Goal: Register for event/course

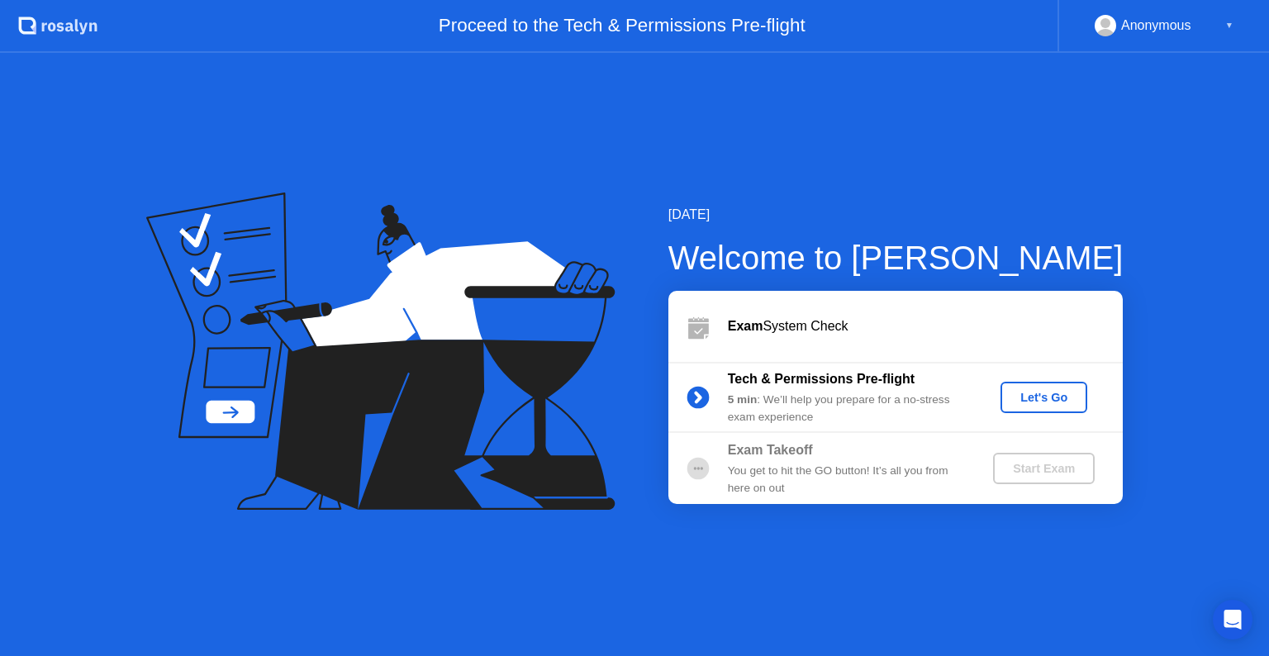
click at [1057, 395] on div "Let's Go" at bounding box center [1044, 397] width 74 height 13
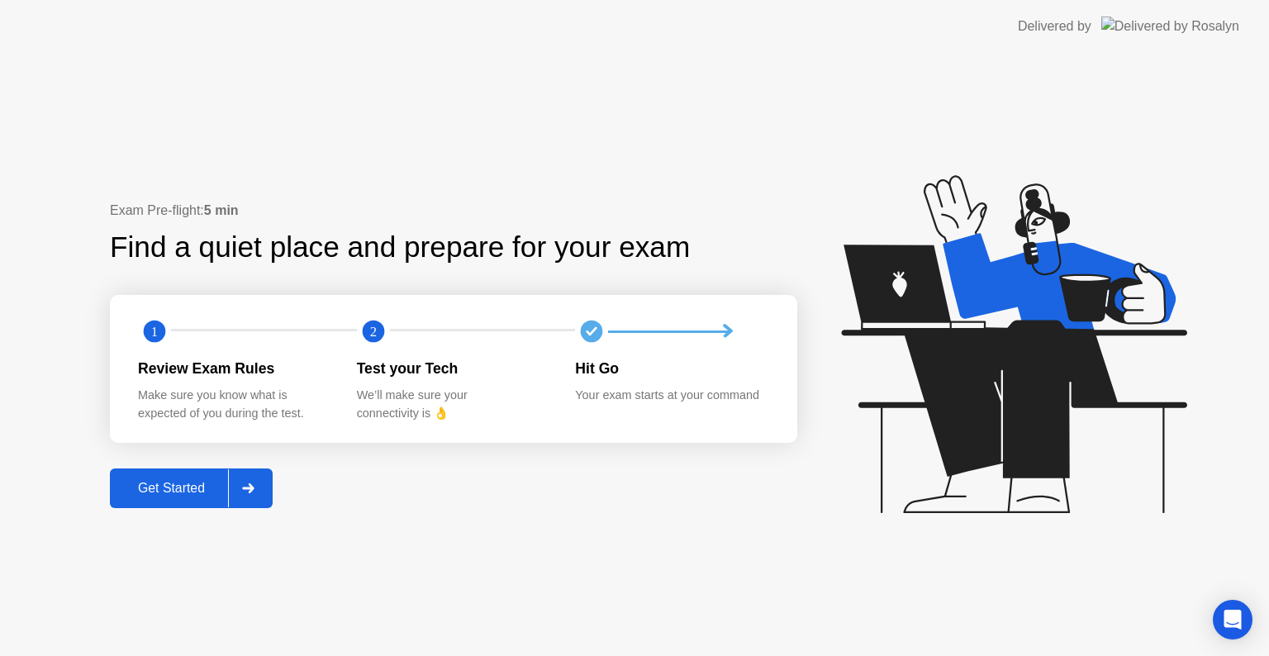
click at [202, 487] on div "Get Started" at bounding box center [171, 488] width 113 height 15
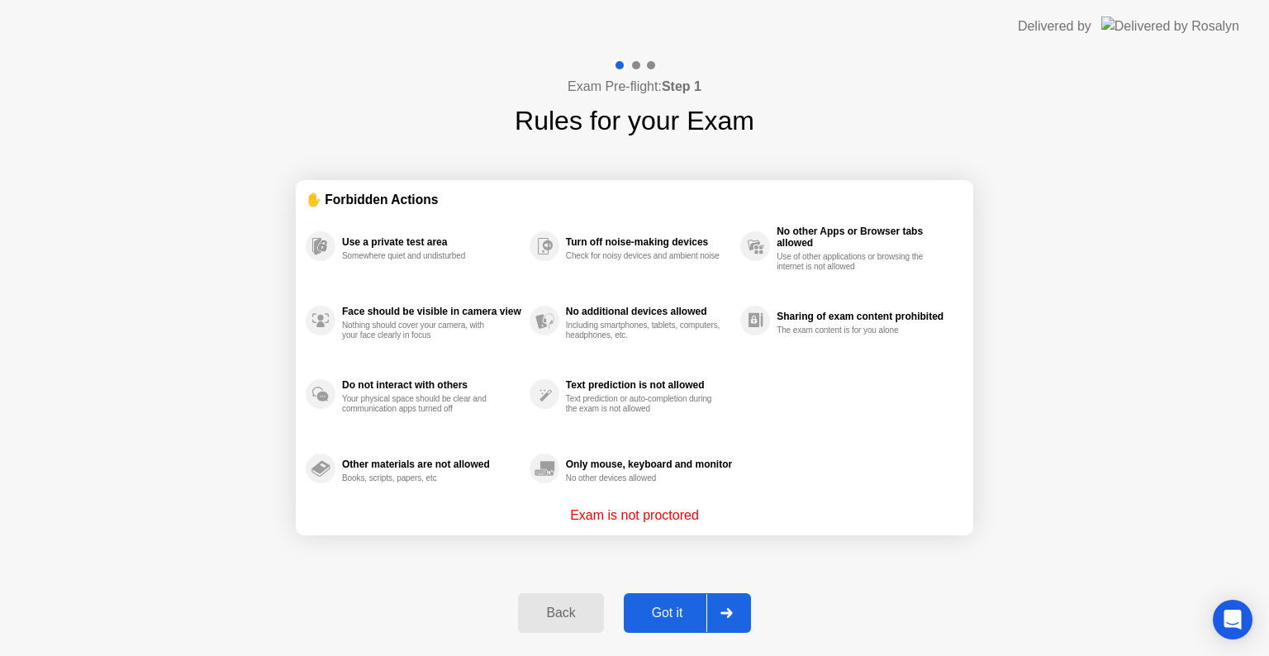
click at [677, 618] on div "Got it" at bounding box center [667, 612] width 78 height 15
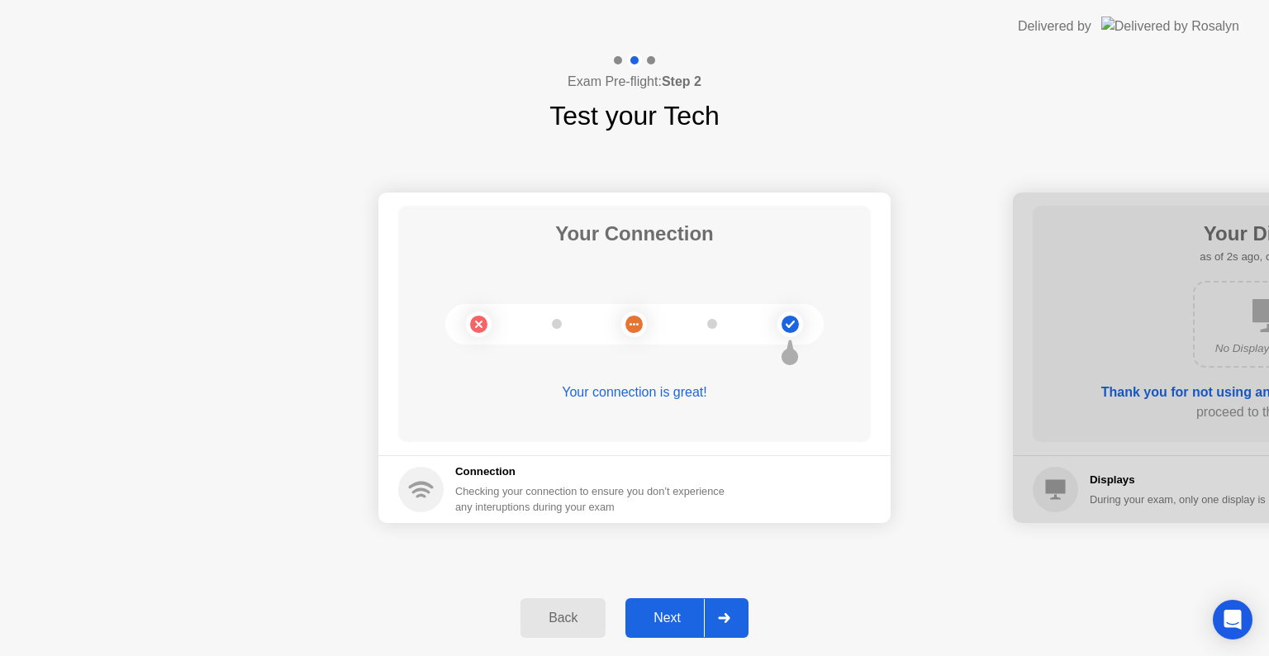
click at [677, 618] on div "Next" at bounding box center [667, 617] width 74 height 15
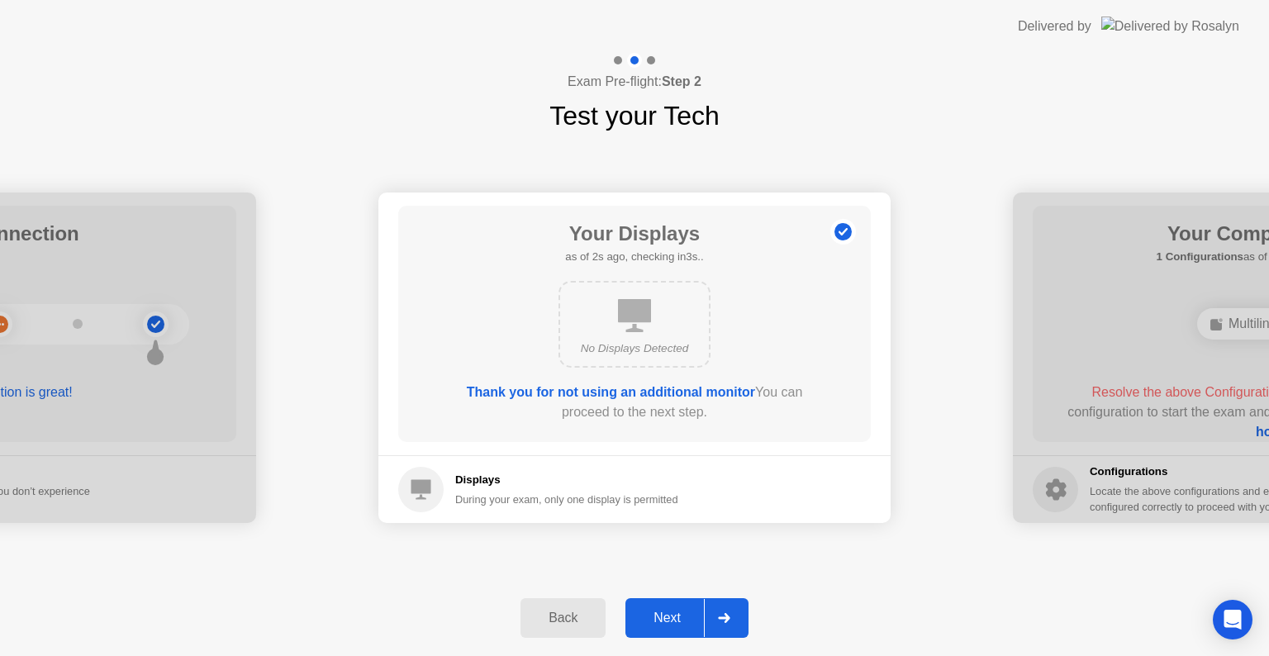
click at [677, 618] on div "Next" at bounding box center [667, 617] width 74 height 15
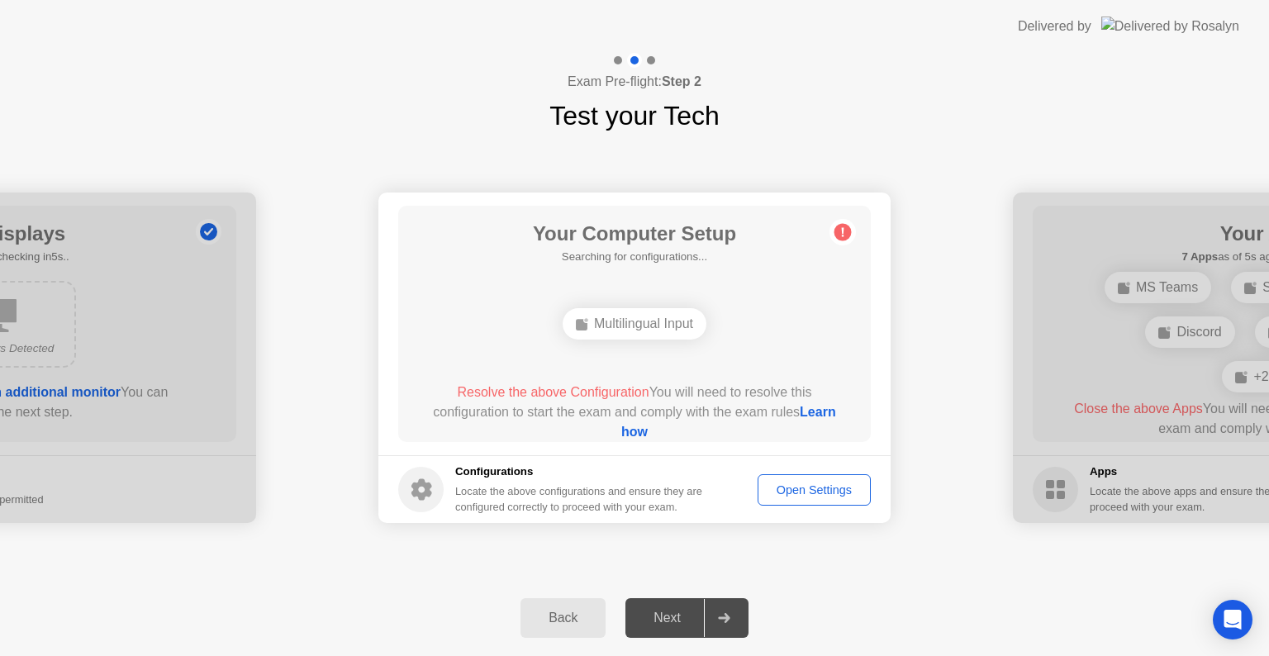
click at [621, 331] on div "Multilingual Input" at bounding box center [634, 323] width 144 height 31
click at [780, 486] on div "Open Settings" at bounding box center [814, 489] width 102 height 13
click at [641, 431] on link "Learn how" at bounding box center [728, 422] width 215 height 34
click at [787, 490] on div "Open Settings" at bounding box center [814, 489] width 102 height 13
click at [820, 491] on div "Open Settings" at bounding box center [814, 489] width 102 height 13
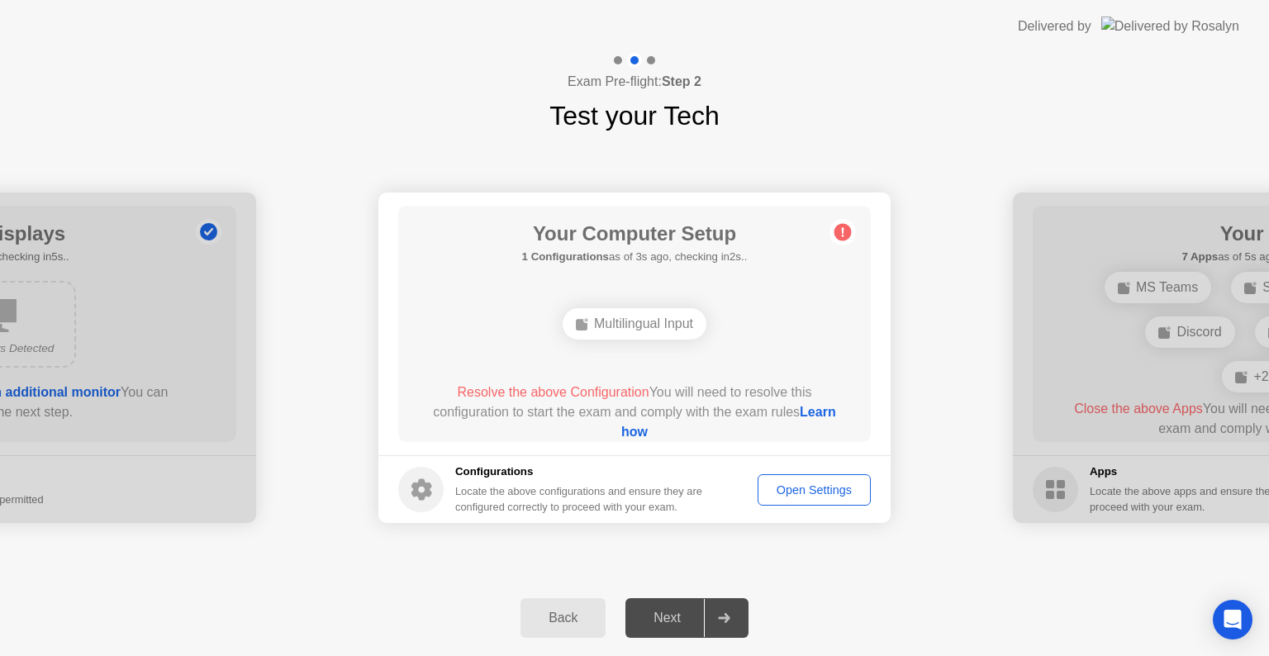
click at [820, 491] on div "Open Settings" at bounding box center [814, 489] width 102 height 13
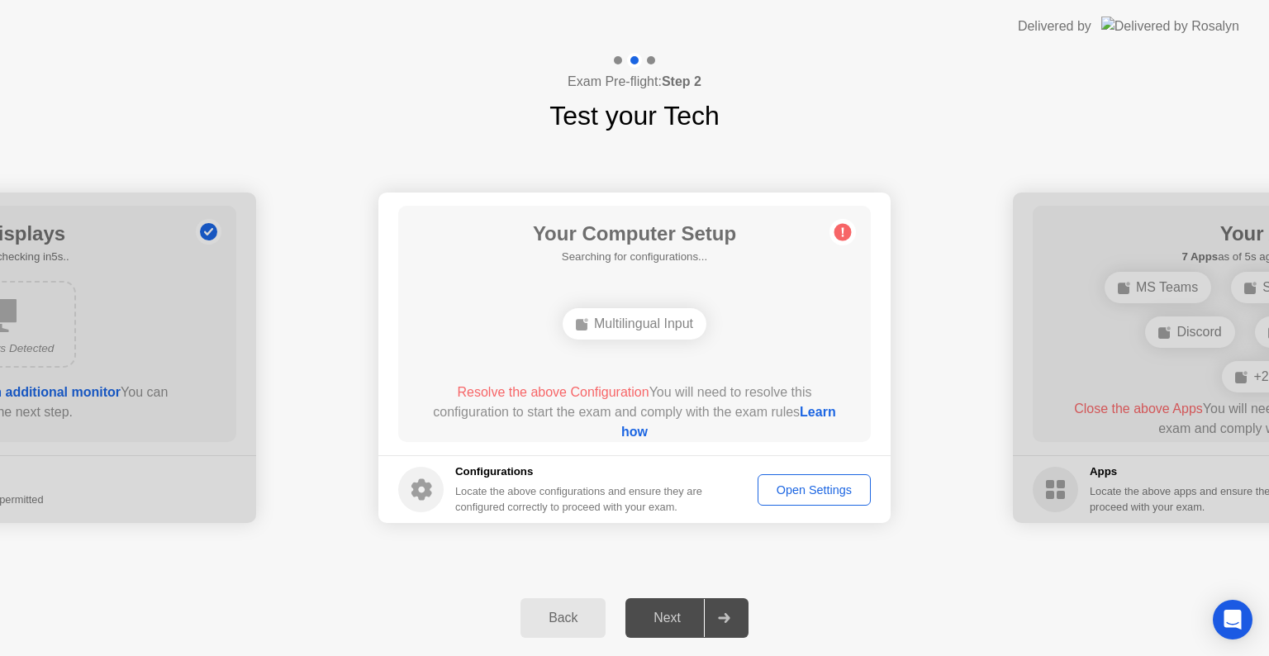
click at [820, 491] on div "Open Settings" at bounding box center [814, 489] width 102 height 13
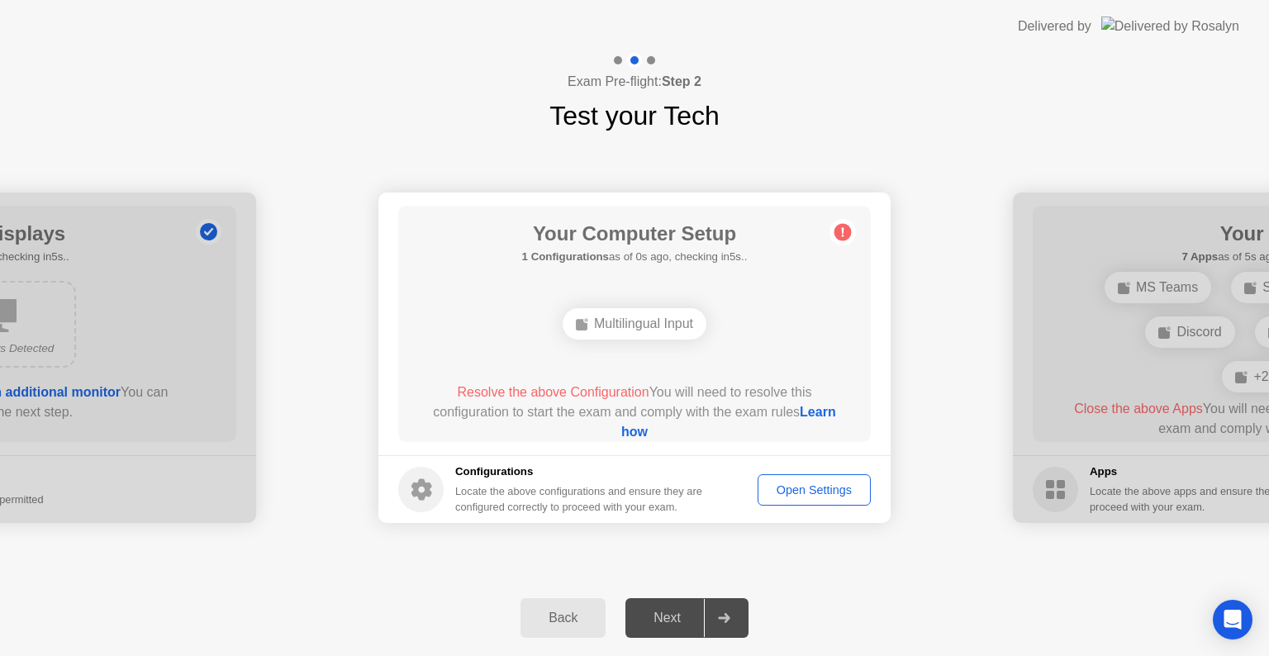
click at [820, 491] on div "Open Settings" at bounding box center [814, 489] width 102 height 13
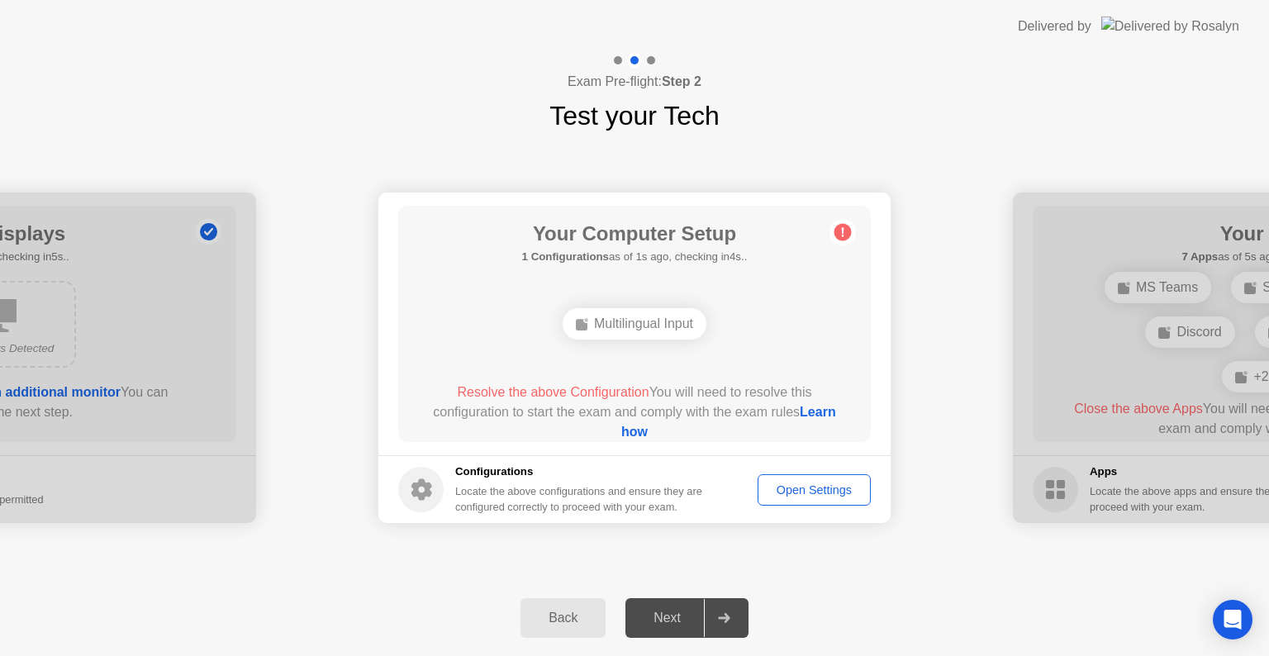
click at [820, 491] on div "Open Settings" at bounding box center [814, 489] width 102 height 13
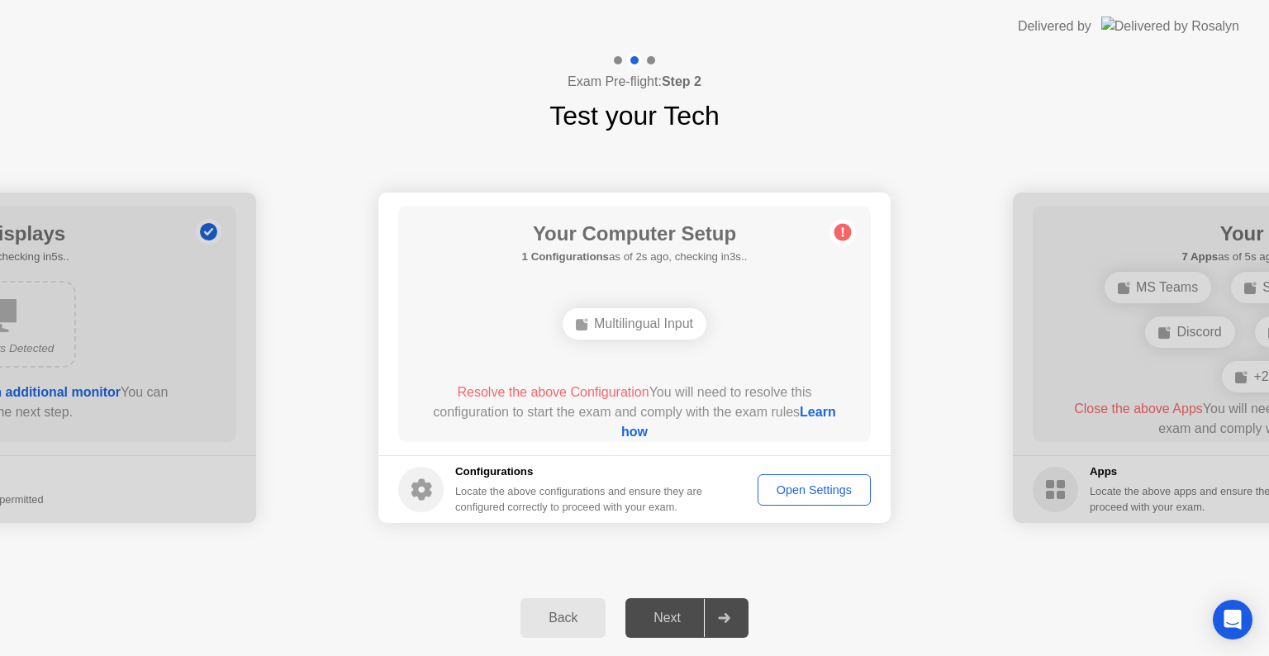
click at [820, 491] on div "Open Settings" at bounding box center [814, 489] width 102 height 13
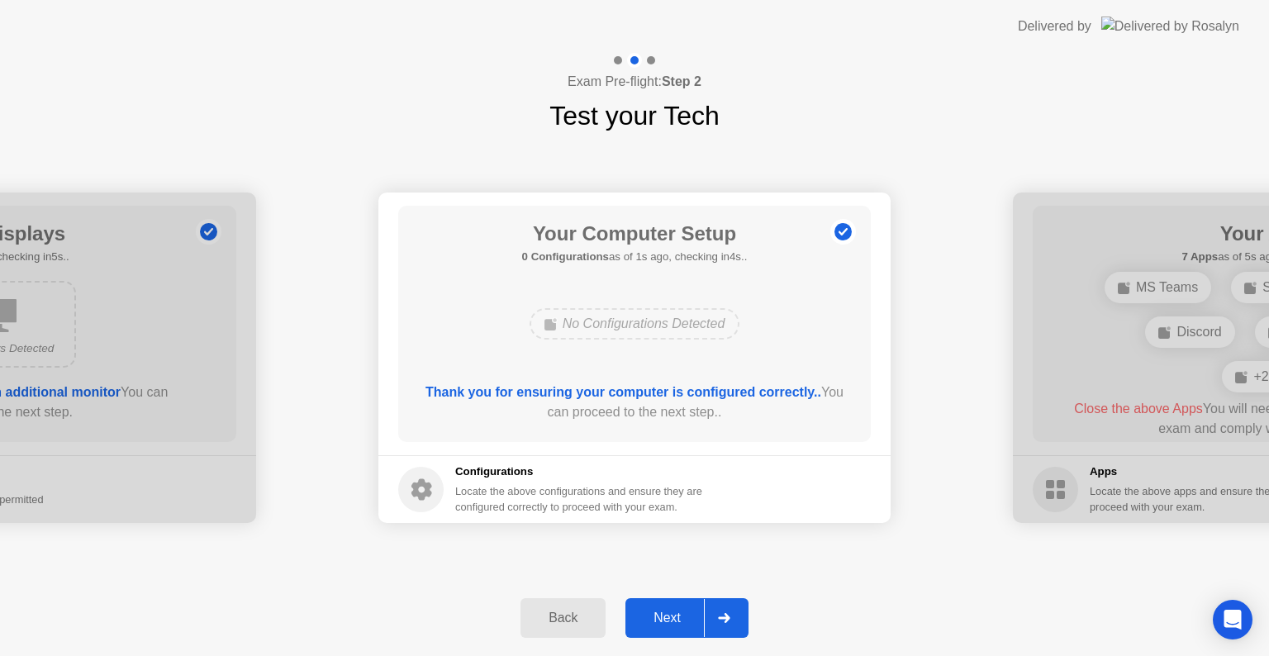
click at [667, 619] on div "Next" at bounding box center [667, 617] width 74 height 15
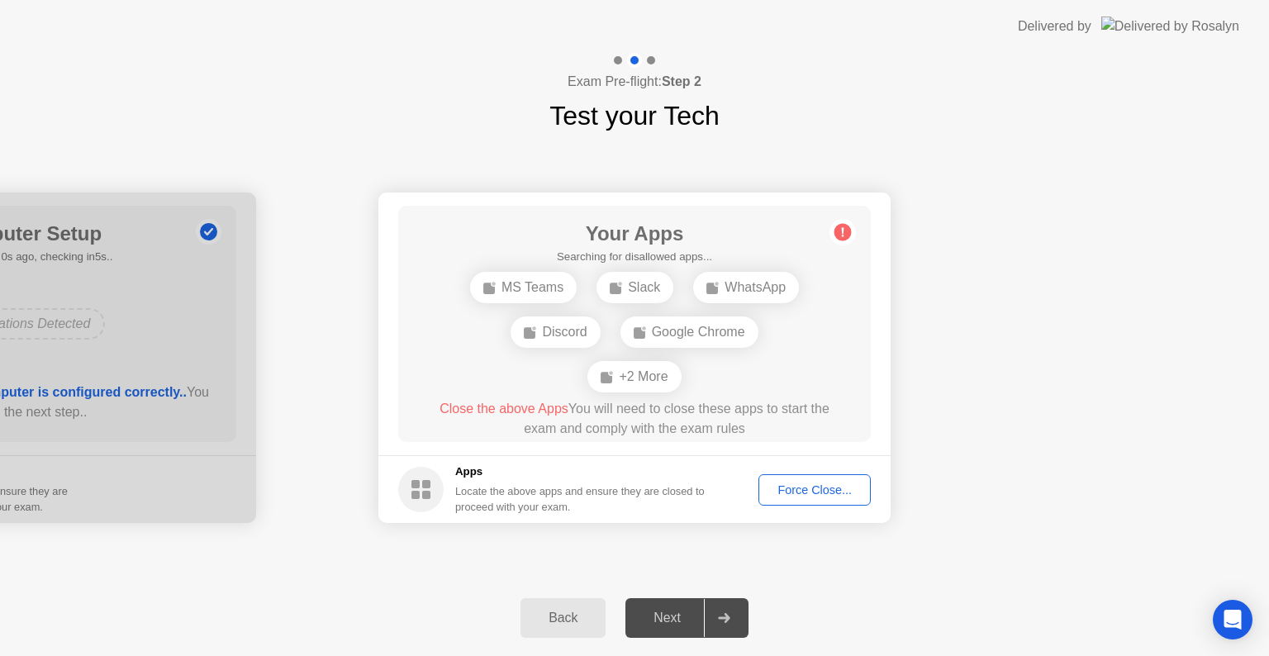
click at [790, 489] on div "Force Close..." at bounding box center [814, 489] width 101 height 13
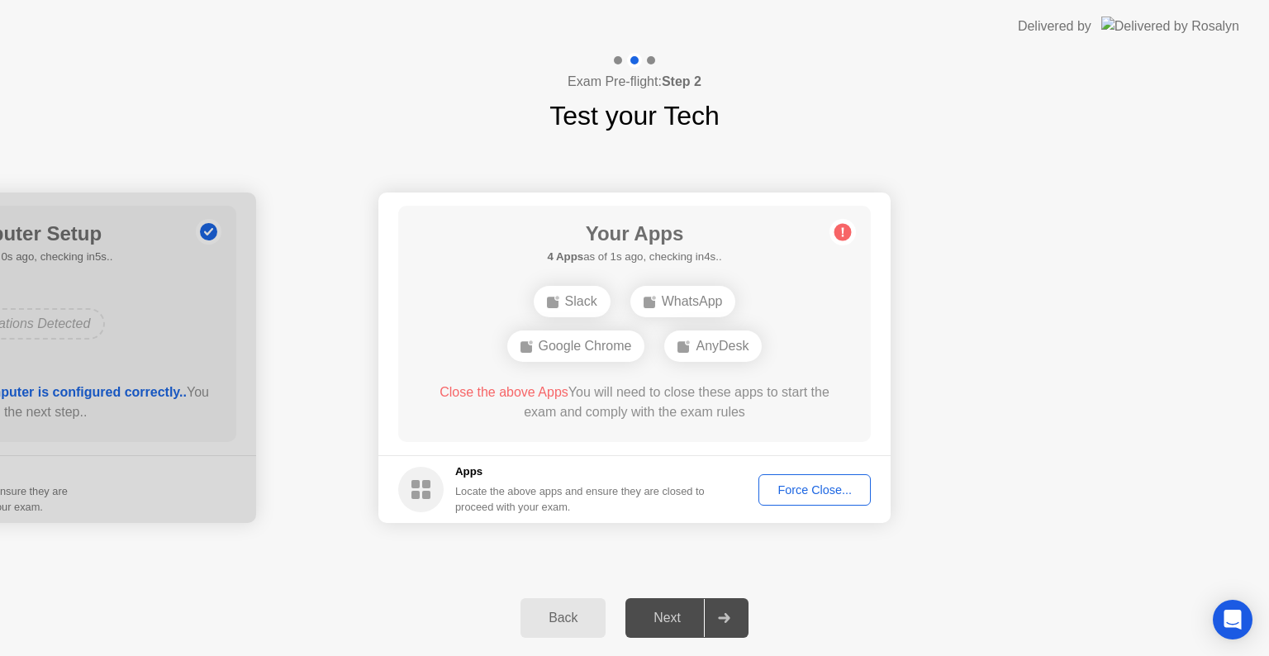
click at [819, 488] on div "Force Close..." at bounding box center [814, 489] width 101 height 13
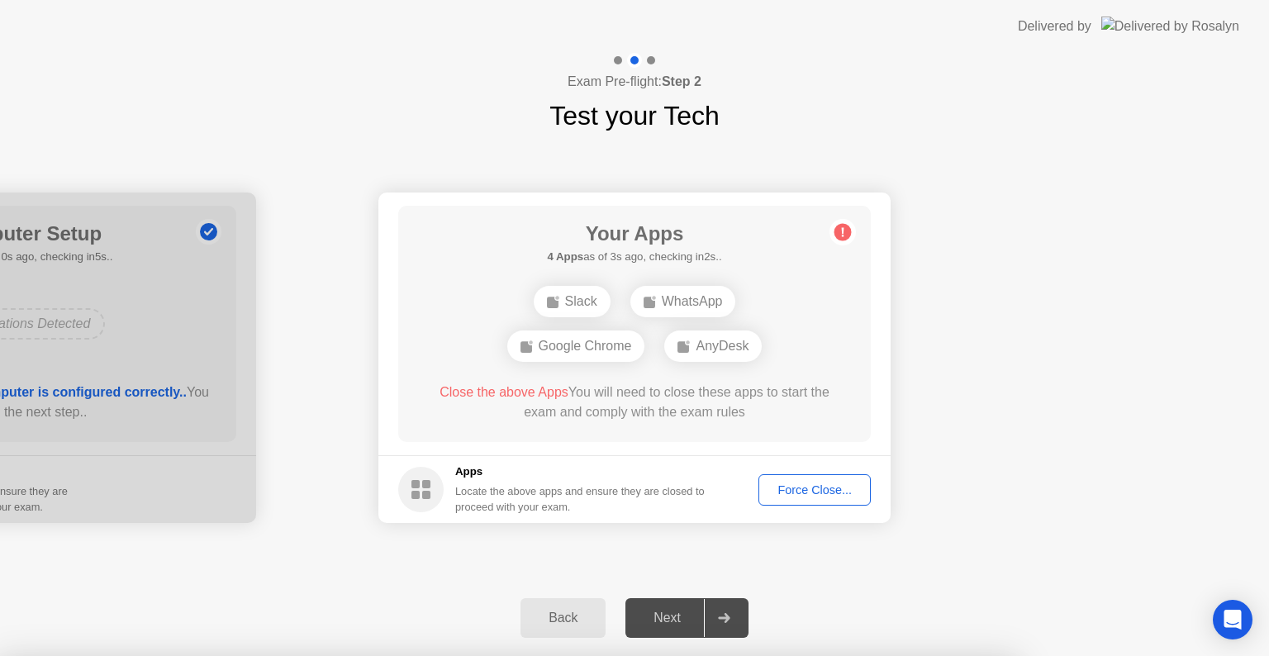
click at [1080, 655] on div at bounding box center [634, 656] width 1269 height 0
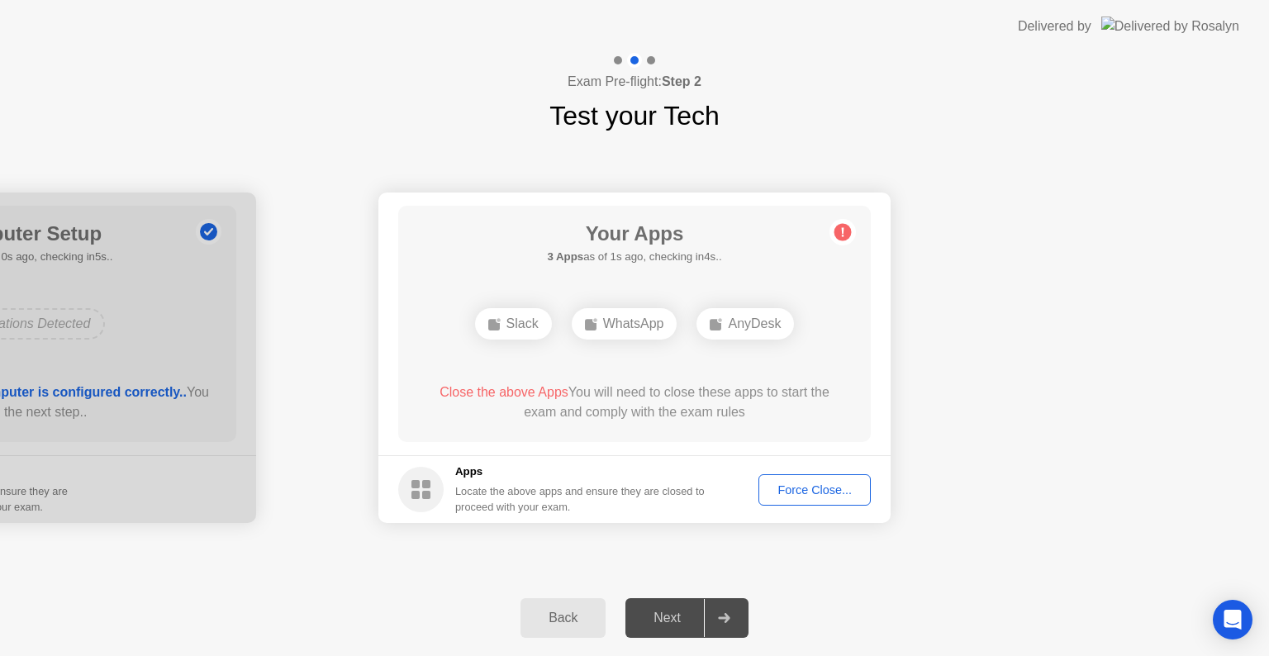
click at [792, 483] on div "Force Close..." at bounding box center [814, 489] width 101 height 13
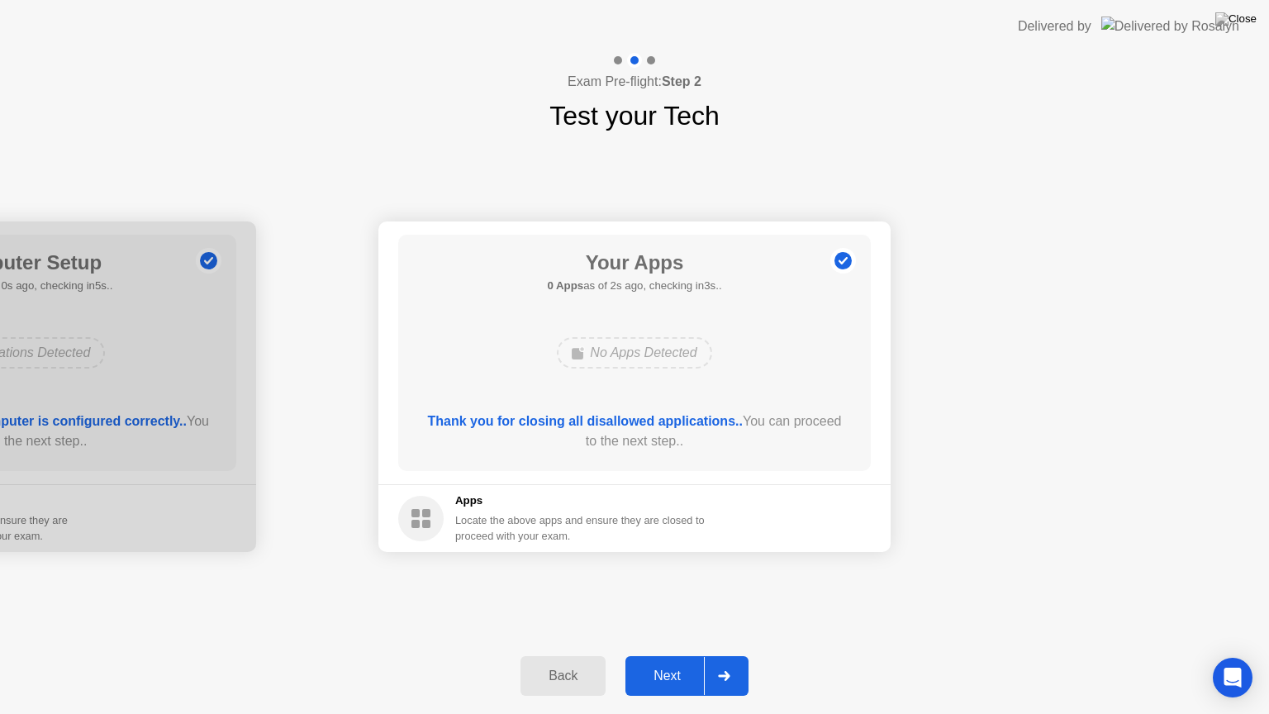
click at [677, 655] on div "Next" at bounding box center [667, 675] width 74 height 15
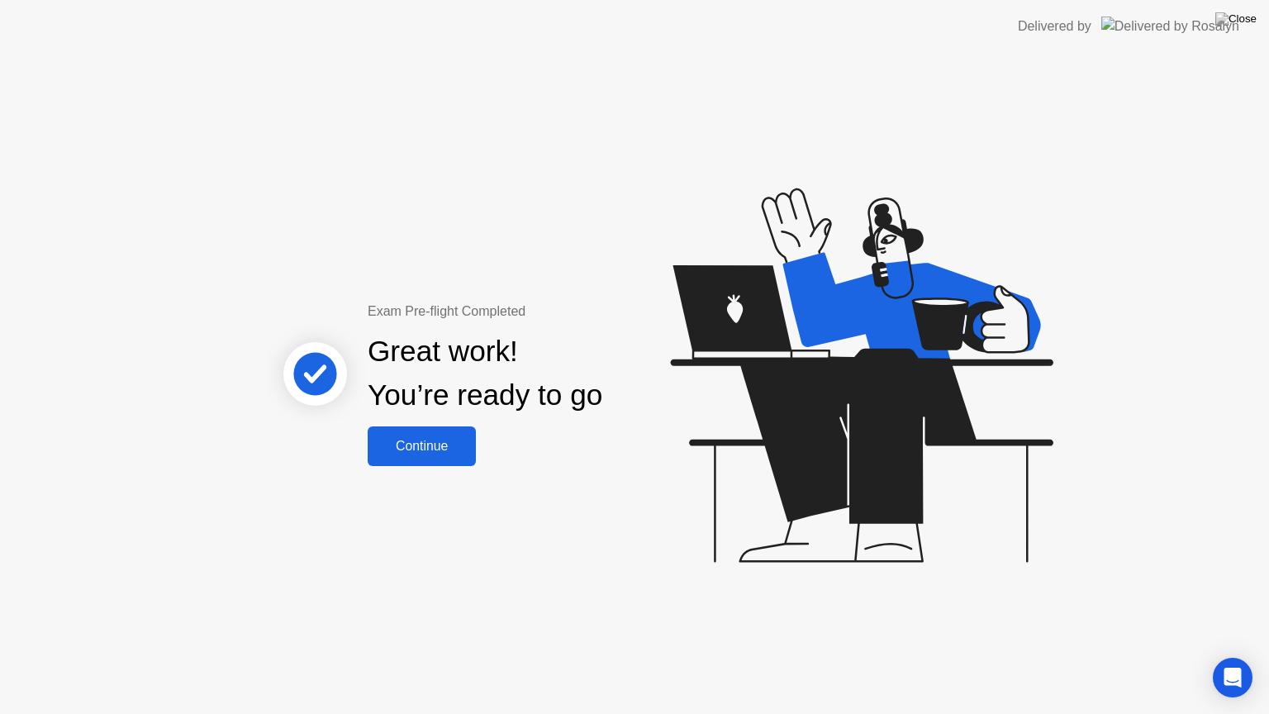
click at [391, 443] on div "Continue" at bounding box center [421, 446] width 98 height 15
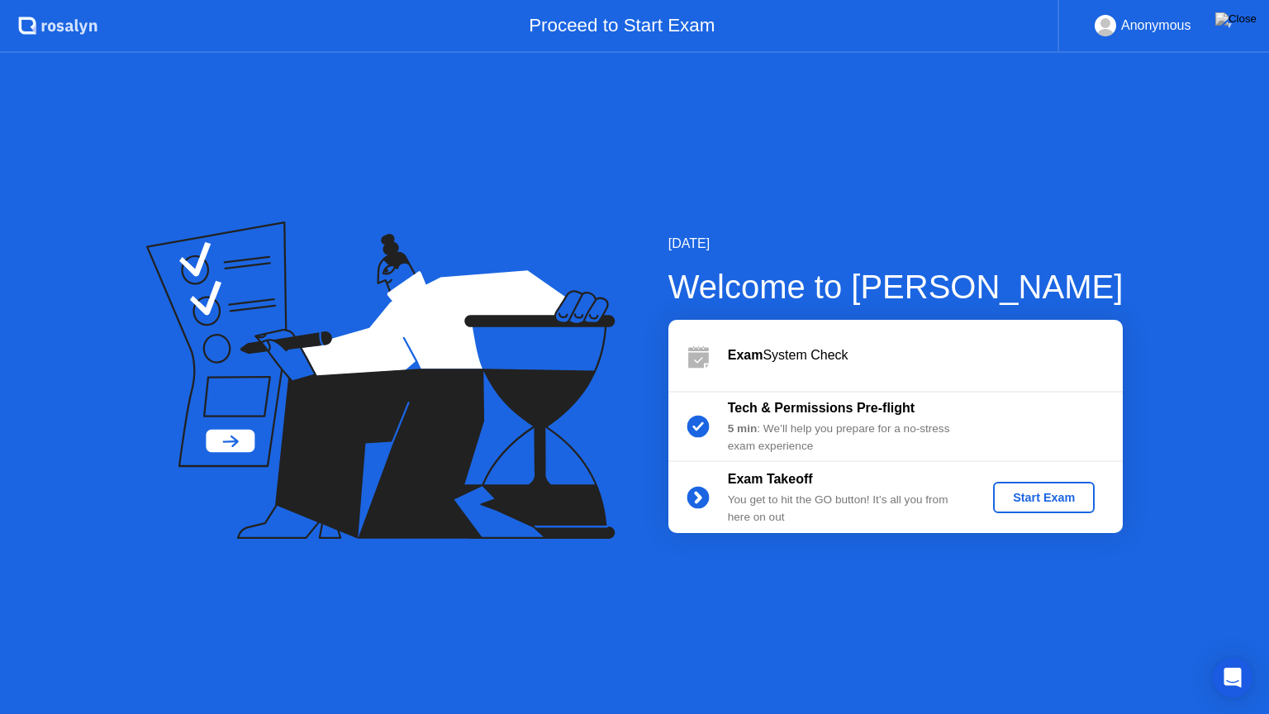
click at [1030, 502] on div "Start Exam" at bounding box center [1043, 497] width 88 height 13
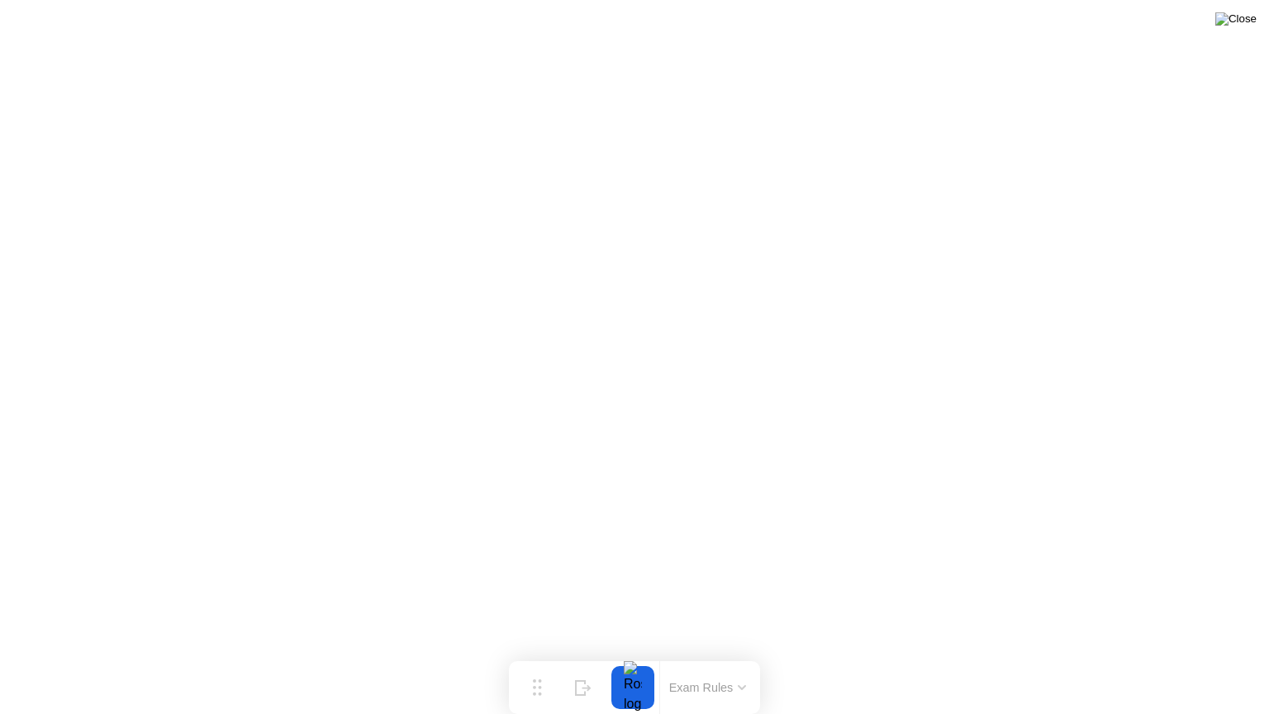
click at [1242, 18] on img at bounding box center [1235, 18] width 41 height 13
click at [635, 655] on div at bounding box center [632, 687] width 35 height 43
click at [638, 655] on div at bounding box center [632, 687] width 35 height 43
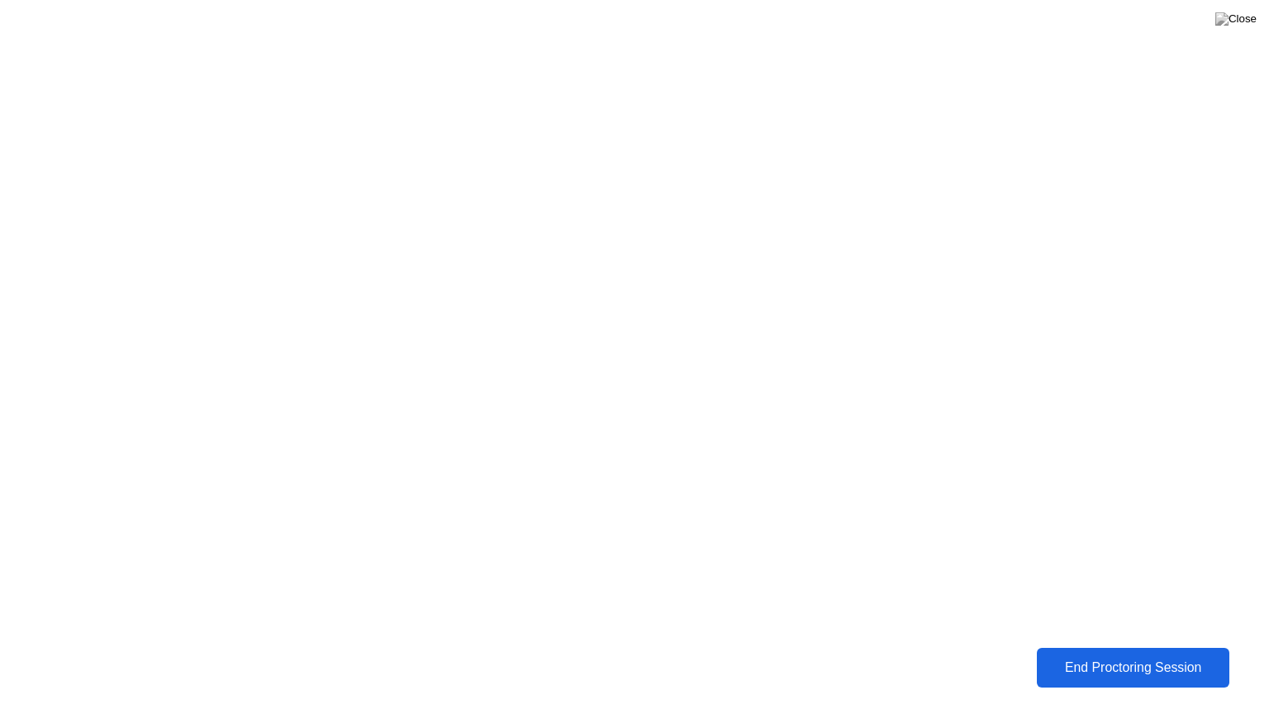
click at [1081, 655] on div "End Proctoring Session" at bounding box center [1132, 667] width 183 height 15
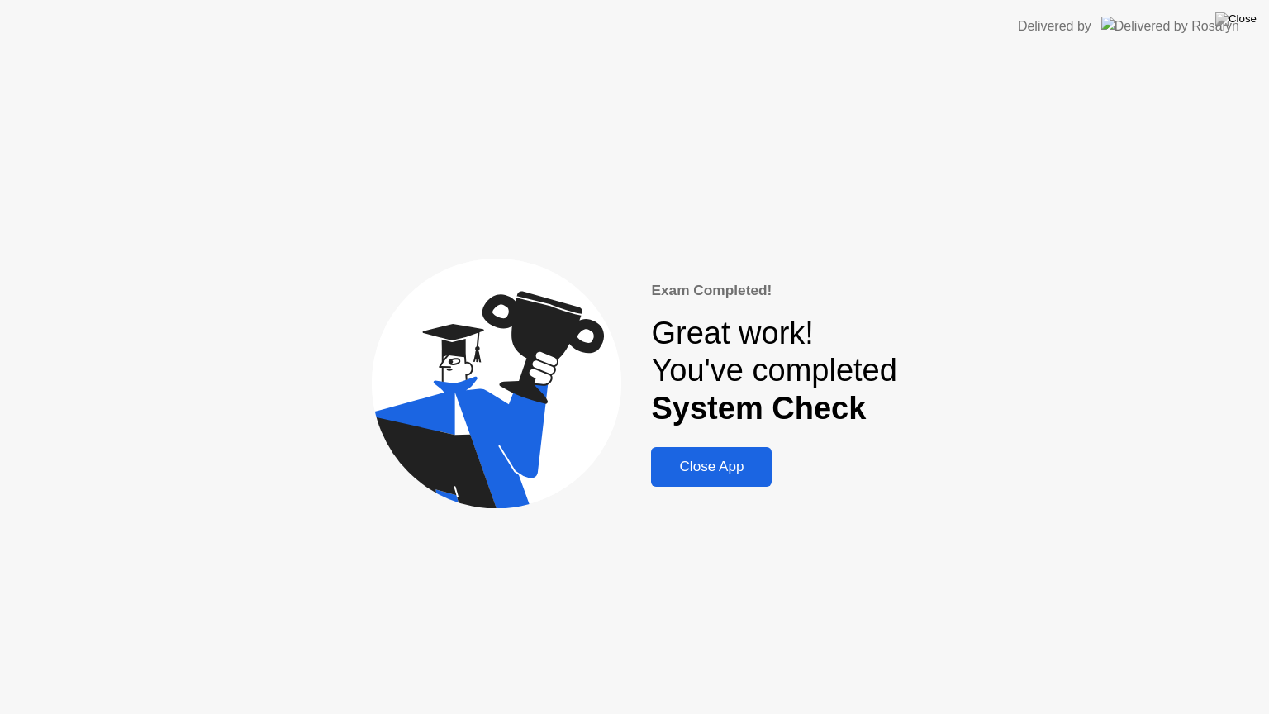
click at [684, 467] on div "Close App" at bounding box center [711, 466] width 111 height 17
